Goal: Information Seeking & Learning: Learn about a topic

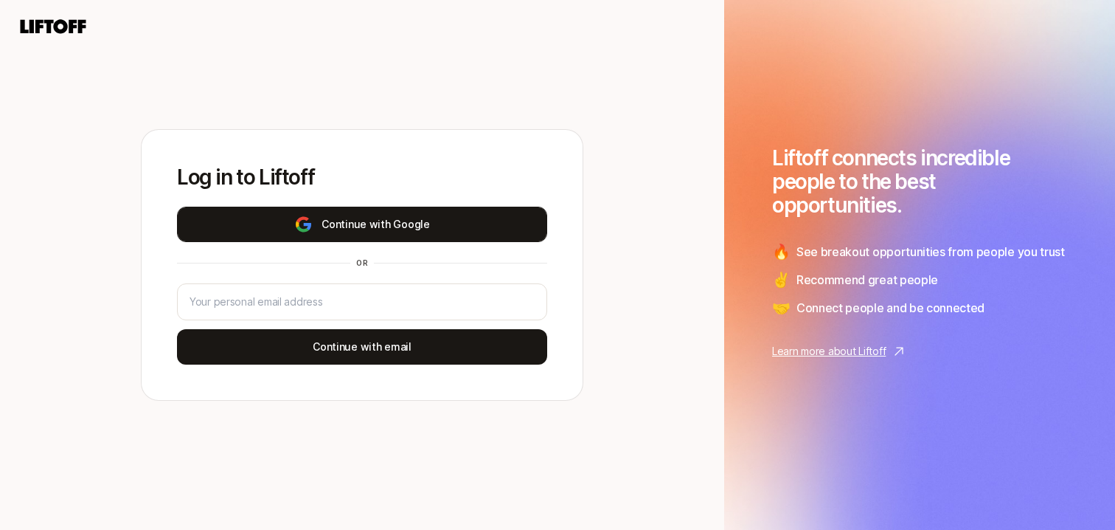
click at [435, 223] on button "Continue with Google" at bounding box center [362, 224] width 370 height 35
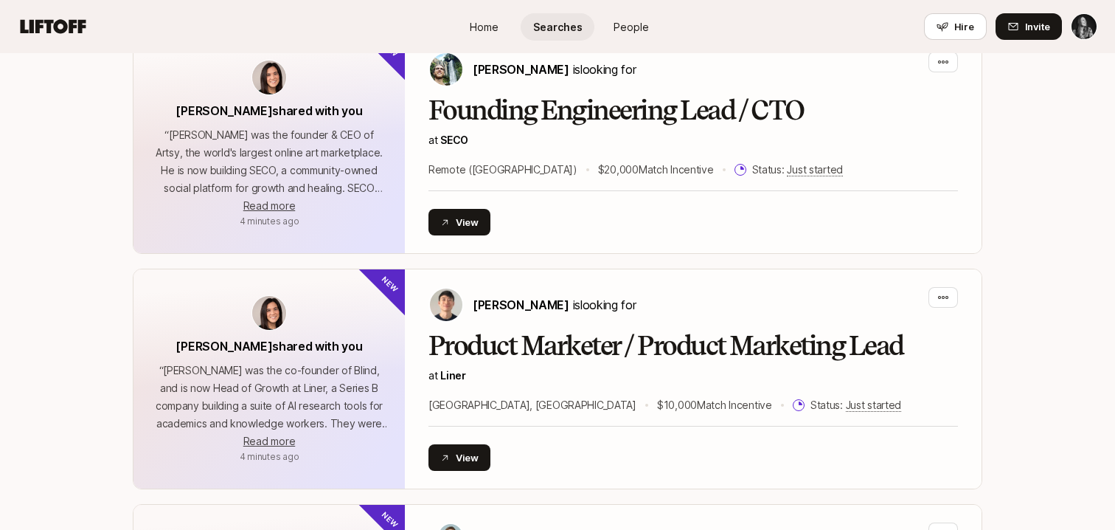
scroll to position [1378, 0]
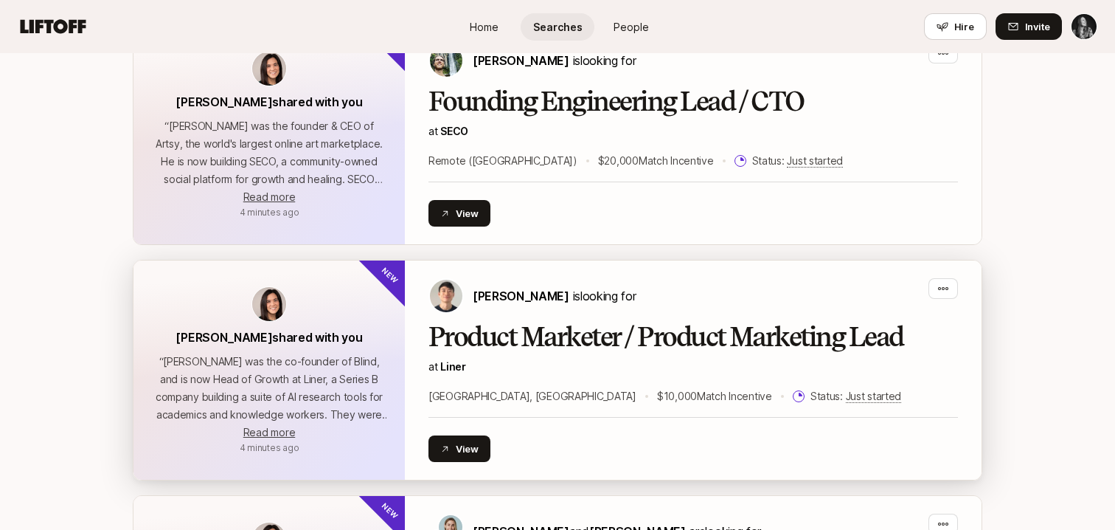
click at [510, 338] on h2 "Product Marketer / Product Marketing Lead" at bounding box center [693, 337] width 530 height 30
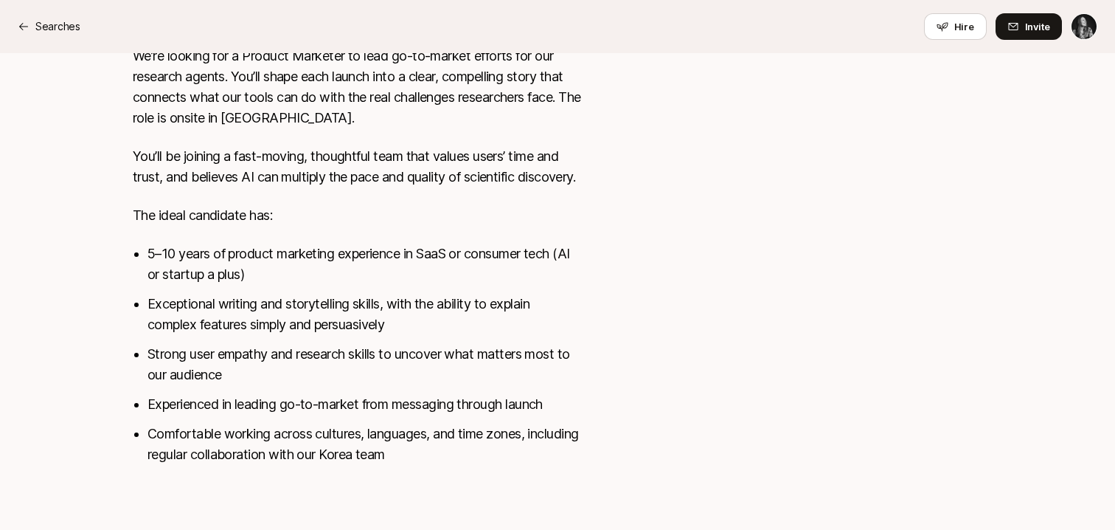
scroll to position [786, 0]
click at [24, 29] on icon at bounding box center [24, 27] width 12 height 12
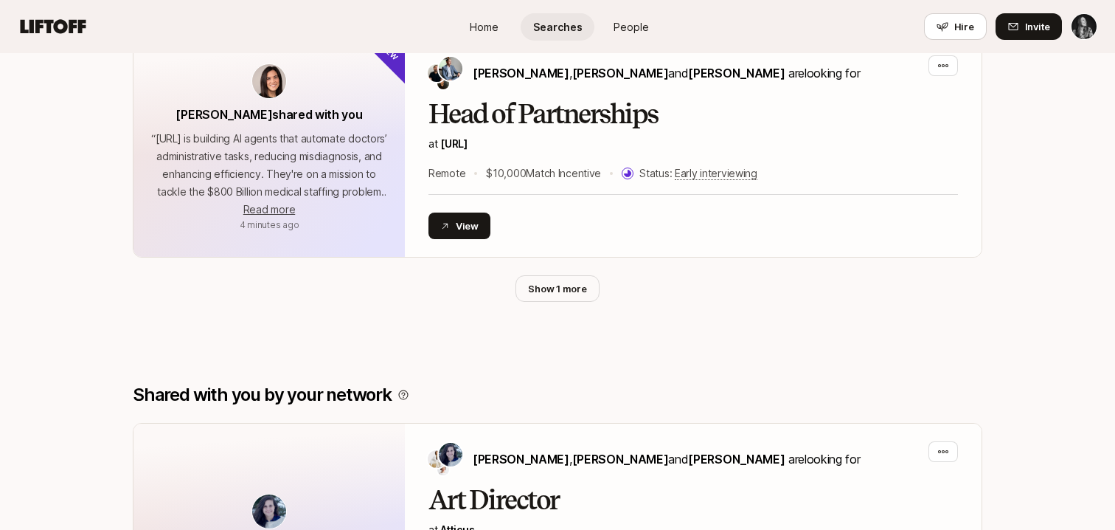
scroll to position [3727, 0]
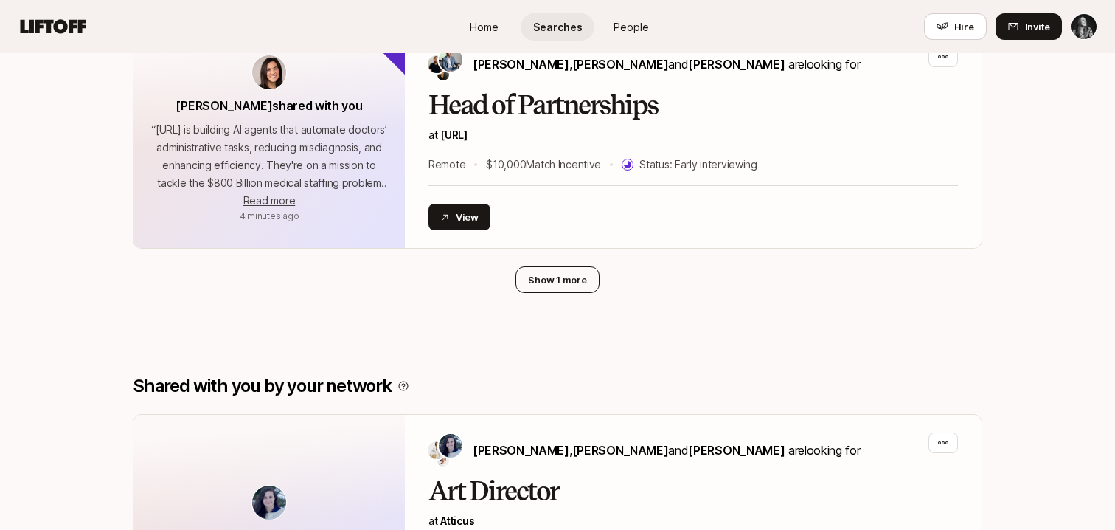
click at [584, 266] on button "Show 1 more" at bounding box center [557, 279] width 83 height 27
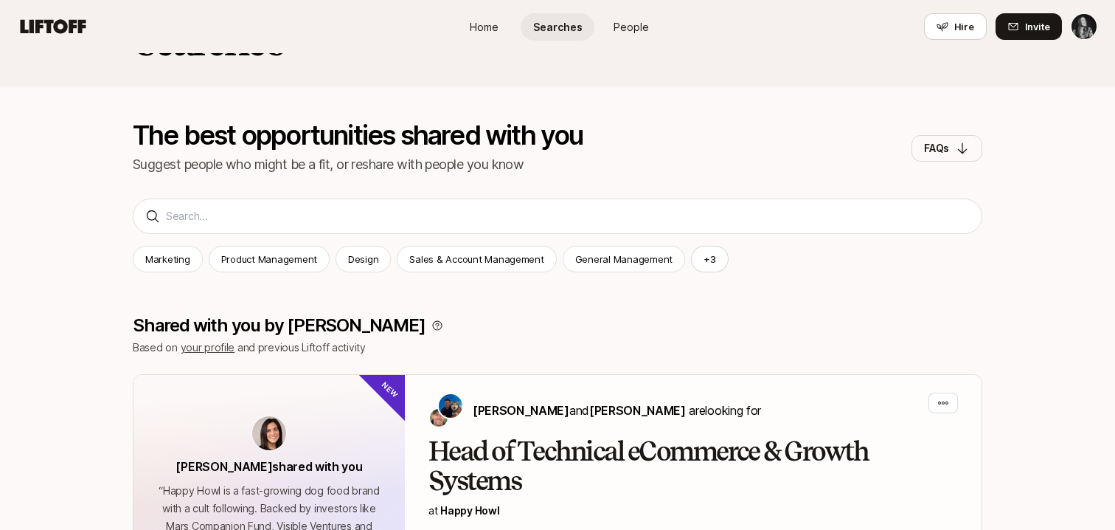
scroll to position [0, 0]
